Goal: Information Seeking & Learning: Compare options

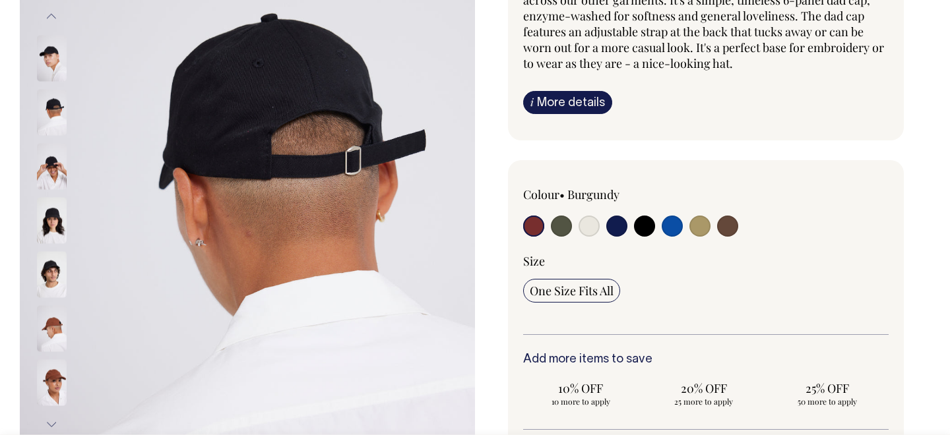
scroll to position [191, 0]
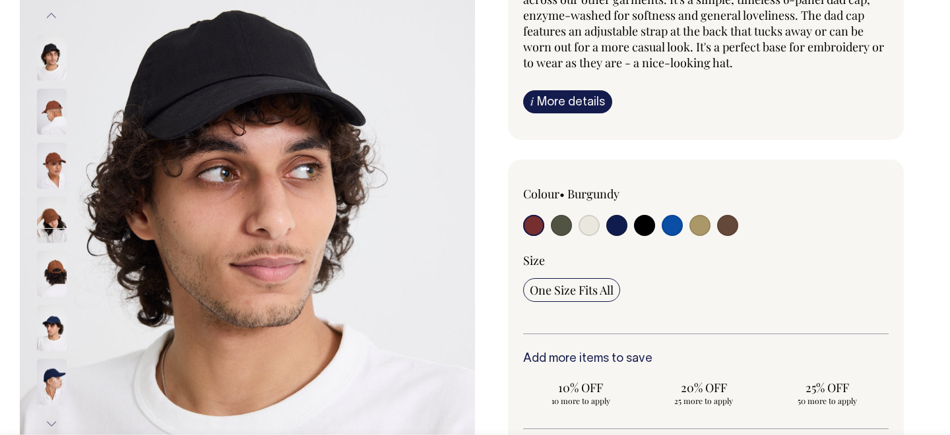
click at [557, 225] on input "radio" at bounding box center [561, 225] width 21 height 21
radio input "true"
select select "Olive"
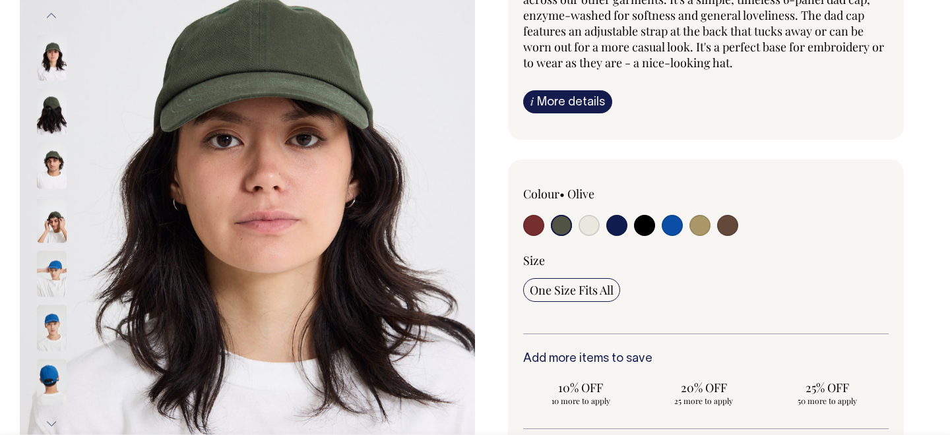
click at [591, 230] on input "radio" at bounding box center [588, 225] width 21 height 21
radio input "true"
select select "Natural"
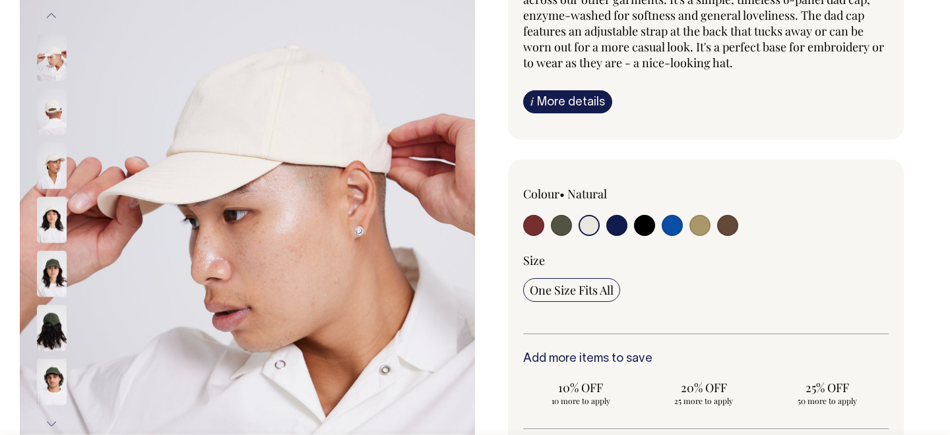
click at [621, 226] on input "radio" at bounding box center [616, 225] width 21 height 21
radio input "true"
select select "Dark Navy"
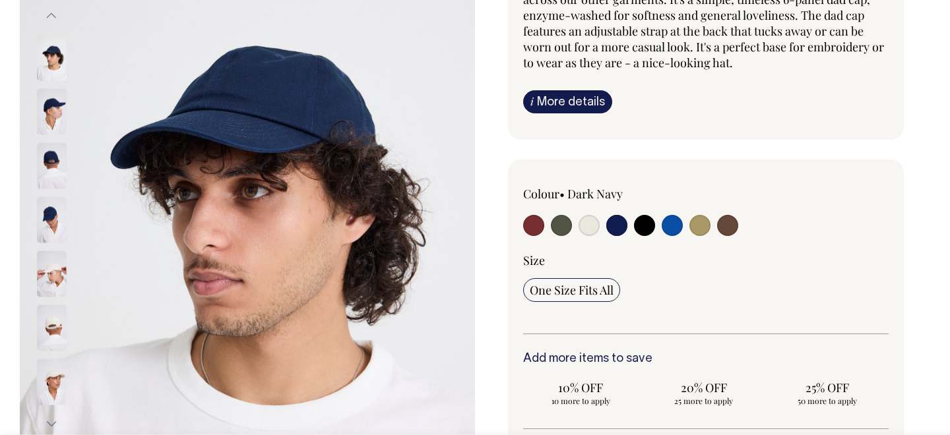
click at [650, 228] on input "radio" at bounding box center [644, 225] width 21 height 21
radio input "true"
select select "Black"
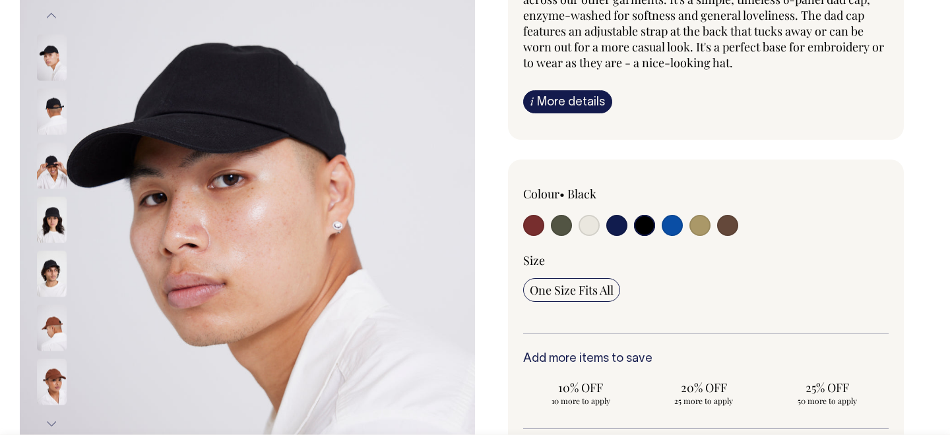
click at [678, 226] on input "radio" at bounding box center [672, 225] width 21 height 21
radio input "true"
select select "Worker Blue"
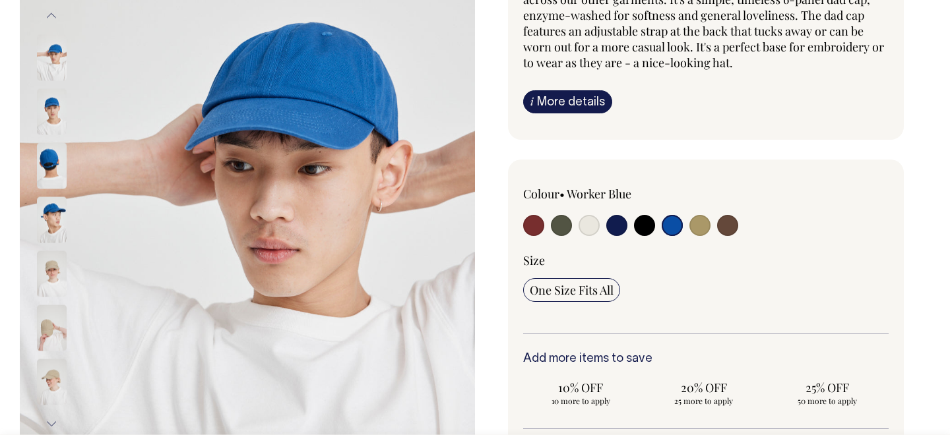
click at [701, 228] on input "radio" at bounding box center [699, 225] width 21 height 21
radio input "true"
select select "Washed Khaki"
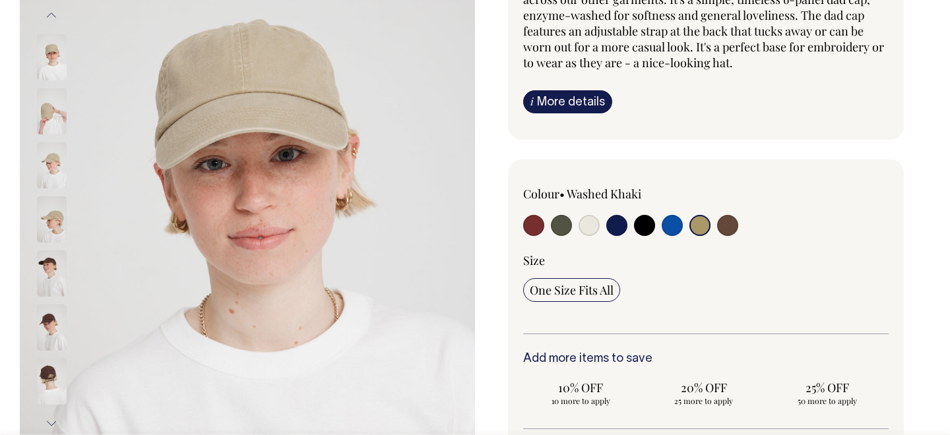
click at [726, 229] on input "radio" at bounding box center [727, 225] width 21 height 21
radio input "true"
select select "Espresso"
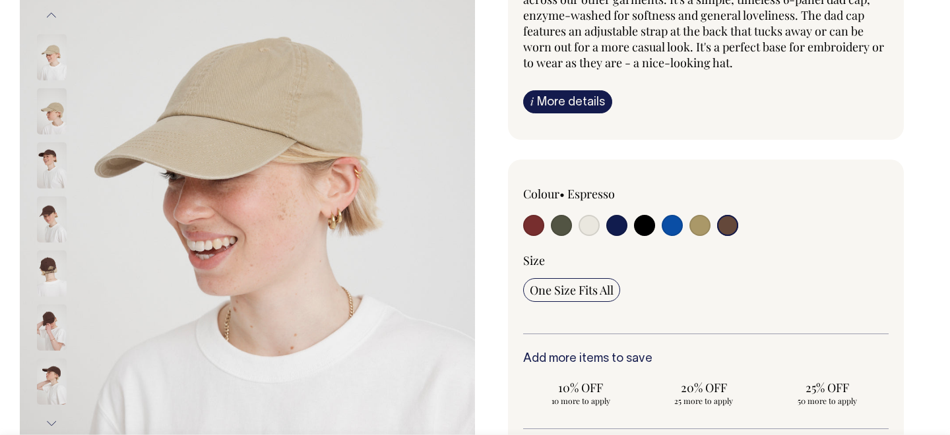
click at [537, 230] on input "radio" at bounding box center [533, 225] width 21 height 21
radio input "true"
select select "Burgundy"
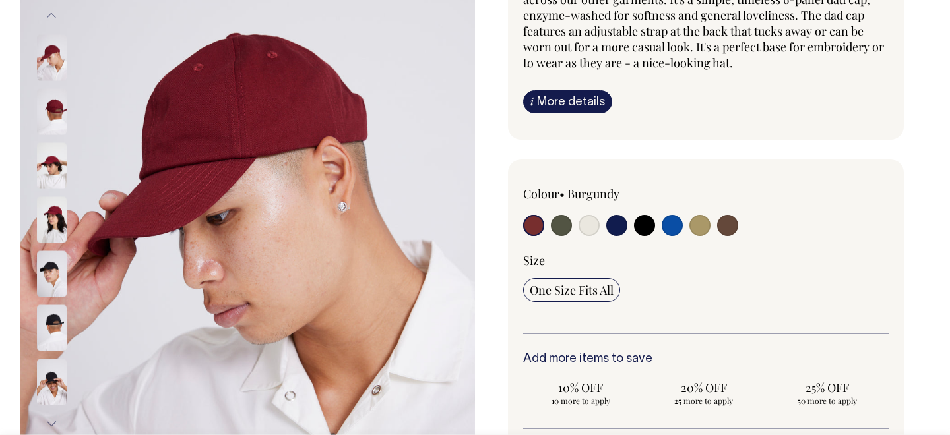
click at [569, 232] on input "radio" at bounding box center [561, 225] width 21 height 21
radio input "true"
select select "Olive"
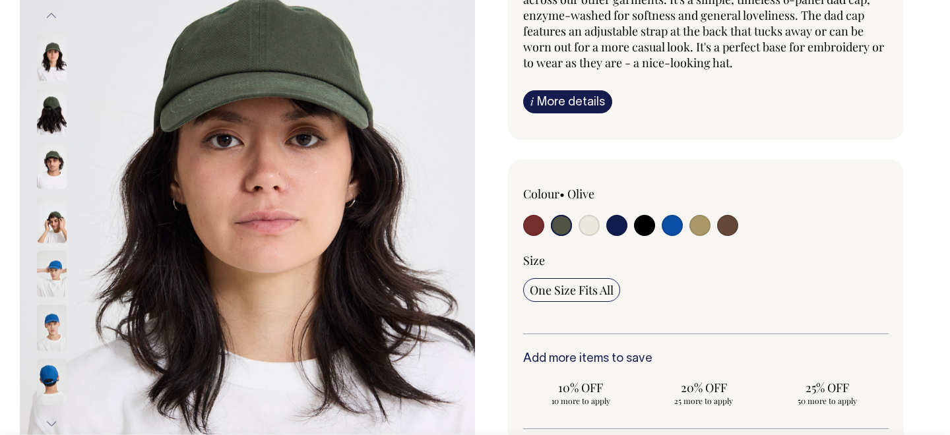
click at [592, 226] on input "radio" at bounding box center [588, 225] width 21 height 21
radio input "true"
select select "Natural"
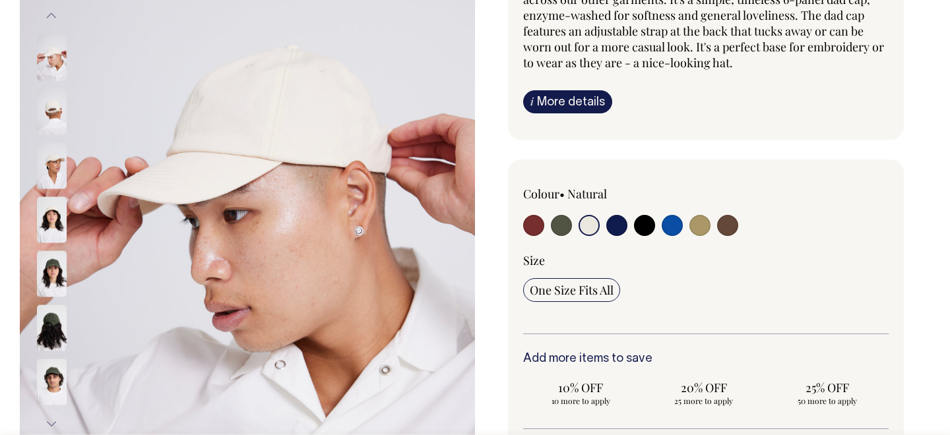
click at [627, 230] on label at bounding box center [616, 227] width 21 height 24
click at [627, 230] on input "radio" at bounding box center [616, 225] width 21 height 21
radio input "true"
select select "Dark Navy"
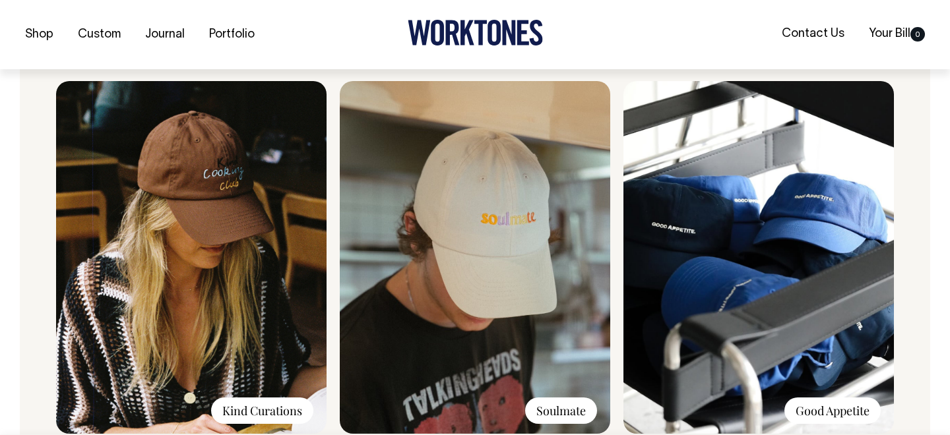
scroll to position [1001, 0]
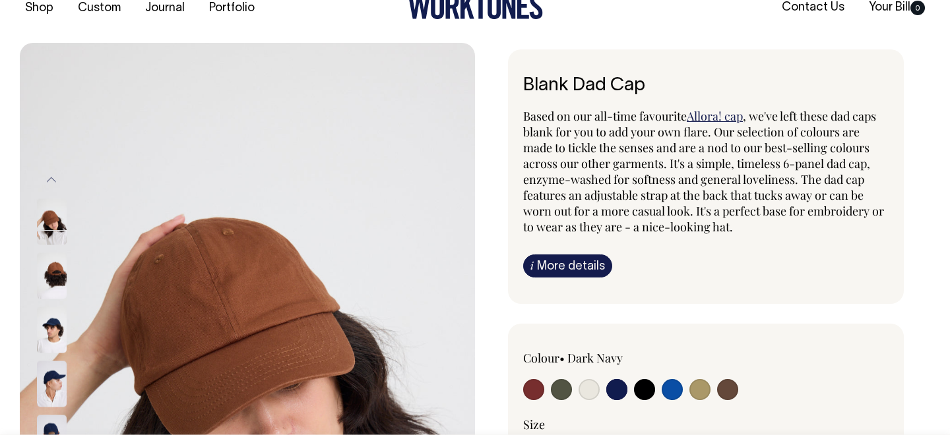
click at [670, 385] on input "radio" at bounding box center [672, 389] width 21 height 21
radio input "true"
select select "Worker Blue"
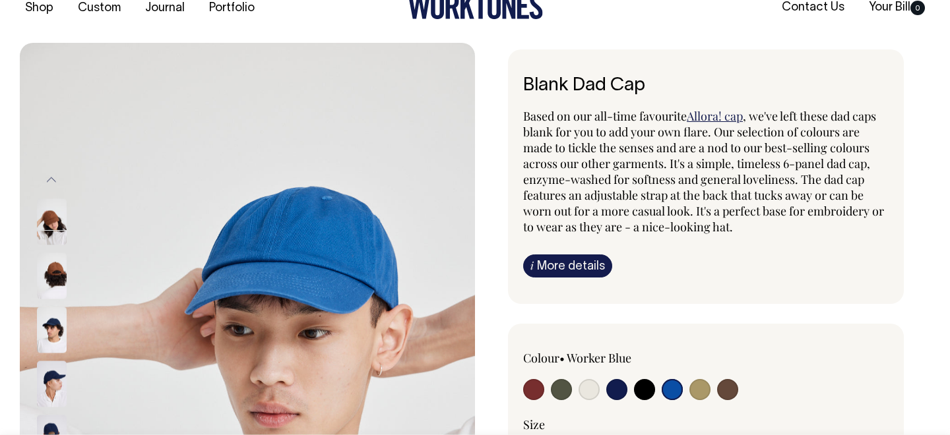
scroll to position [26, 0]
click at [619, 385] on input "radio" at bounding box center [616, 389] width 21 height 21
radio input "true"
select select "Dark Navy"
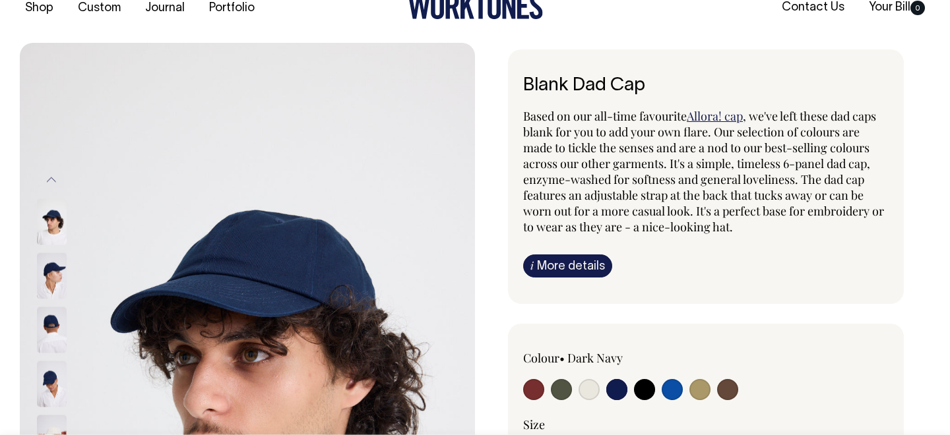
click at [532, 393] on input "radio" at bounding box center [533, 389] width 21 height 21
radio input "true"
select select "Burgundy"
